Goal: Task Accomplishment & Management: Use online tool/utility

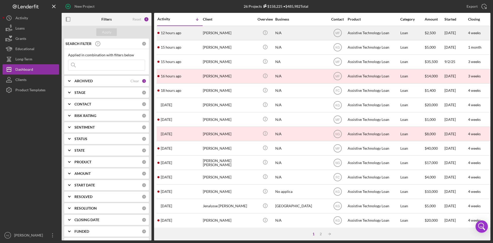
click at [233, 33] on div "[PERSON_NAME]" at bounding box center [228, 33] width 51 height 14
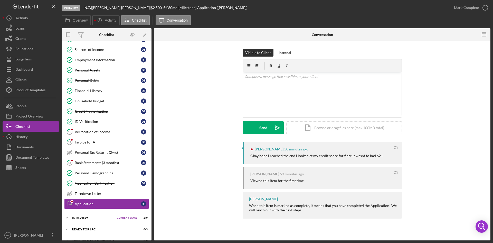
scroll to position [81, 0]
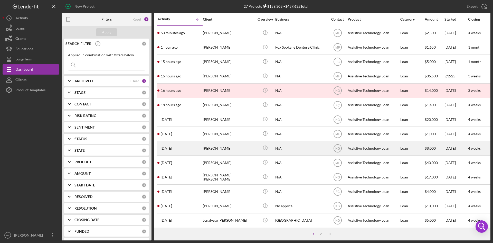
click at [229, 147] on div "[PERSON_NAME]" at bounding box center [228, 148] width 51 height 14
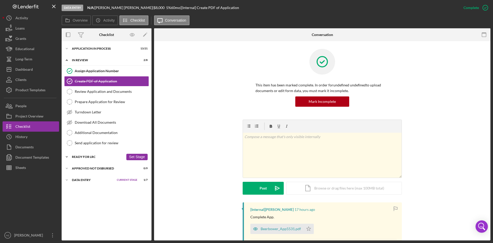
click at [66, 154] on icon "Icon/Expander" at bounding box center [67, 156] width 10 height 10
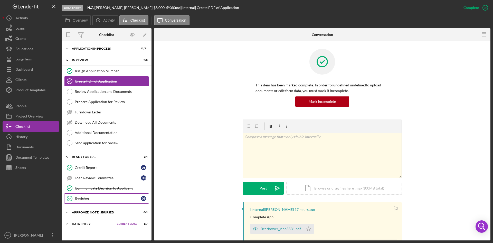
click at [83, 198] on div "Decision" at bounding box center [108, 198] width 66 height 4
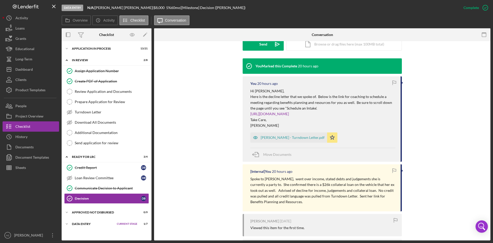
scroll to position [112, 0]
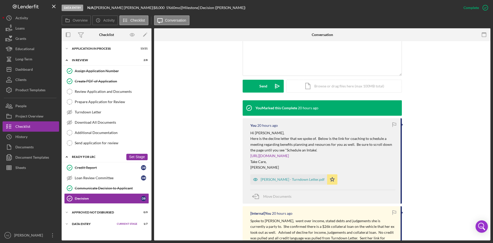
click at [132, 156] on button "Set Stage" at bounding box center [136, 156] width 21 height 6
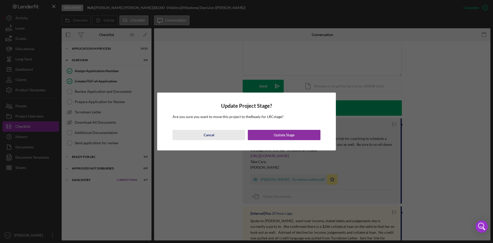
click at [209, 134] on div "Cancel" at bounding box center [209, 135] width 11 height 10
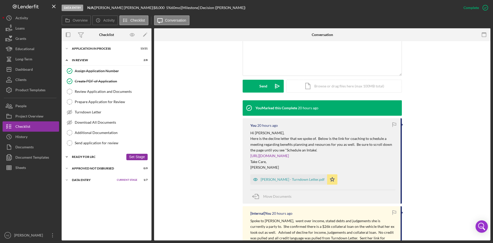
click at [65, 157] on icon "Icon/Expander" at bounding box center [67, 156] width 10 height 10
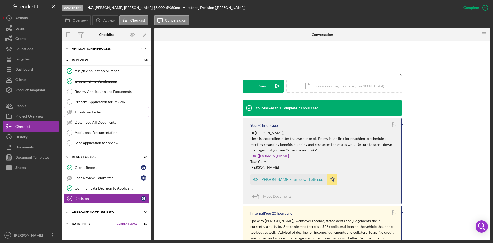
click at [70, 110] on icon at bounding box center [69, 111] width 5 height 3
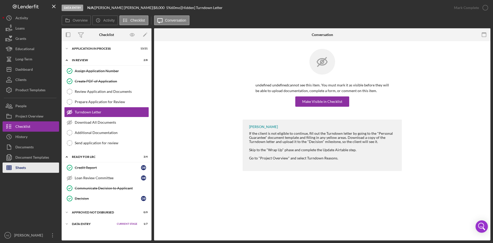
click at [25, 165] on div "Sheets" at bounding box center [20, 168] width 11 height 12
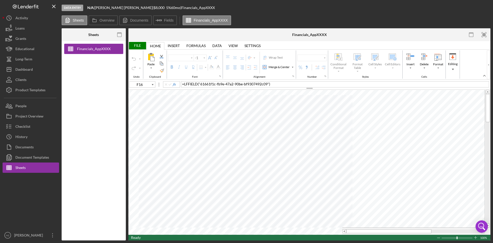
type input "Arial"
type input "10"
type input "D17"
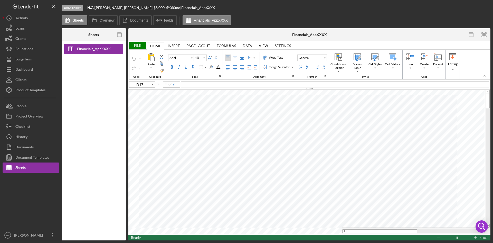
type input "Calibri"
type input "11"
click at [137, 45] on div "File" at bounding box center [137, 45] width 18 height 7
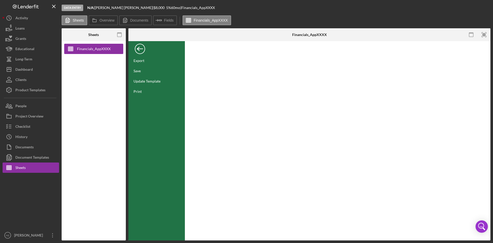
click at [139, 51] on div "Back" at bounding box center [140, 47] width 10 height 10
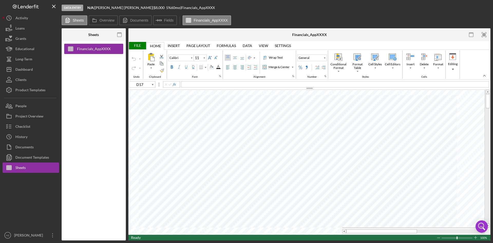
click at [132, 45] on div "File" at bounding box center [137, 45] width 18 height 7
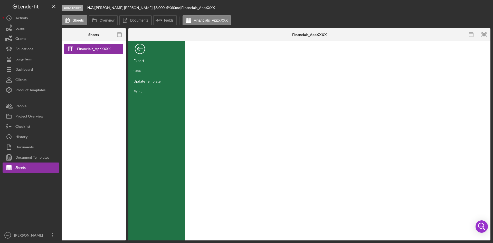
click at [140, 52] on div "Back" at bounding box center [140, 47] width 10 height 10
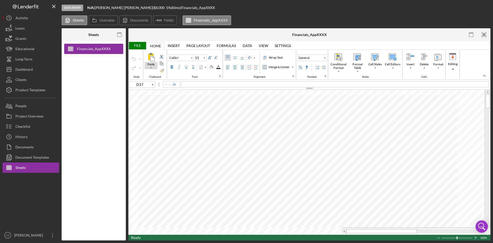
type input "F16"
type input "Arial"
type input "10"
type input "D17"
type input "Calibri"
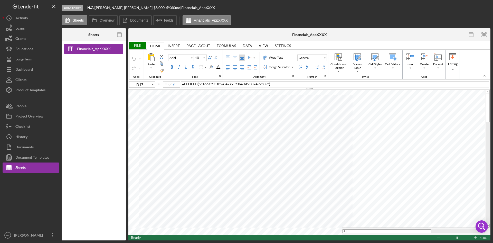
type input "11"
type input "F16"
type input "Arial"
type input "10"
type input "D17"
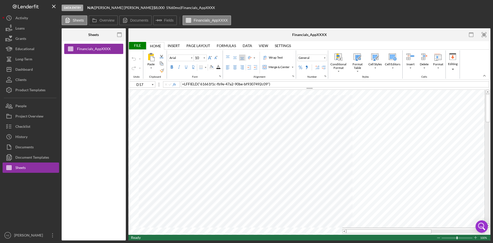
type input "Calibri"
type input "11"
type input "E9"
type input "Arial"
type input "10"
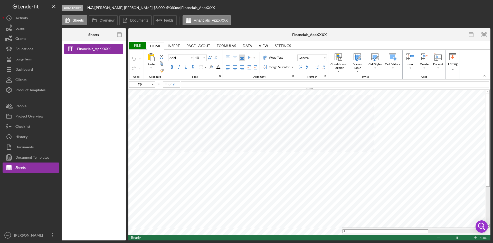
type input "D17"
type input "Calibri"
type input "11"
type input "F16"
type input "Arial"
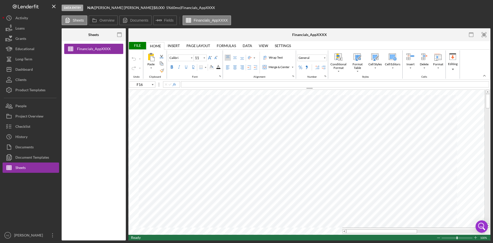
type input "10"
type input "D17"
type input "Calibri"
type input "11"
